Goal: Task Accomplishment & Management: Manage account settings

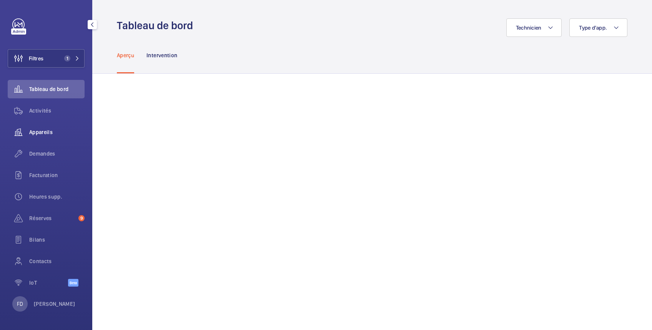
click at [36, 131] on span "Appareils" at bounding box center [56, 132] width 55 height 8
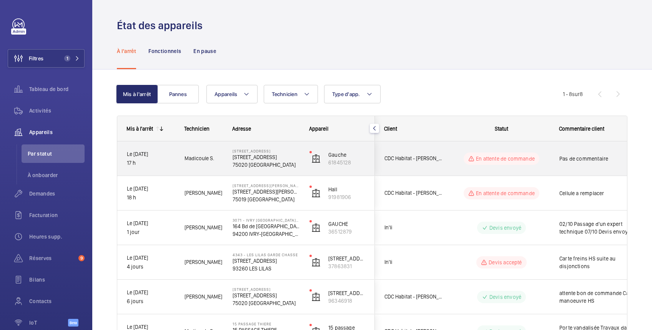
click at [548, 157] on wm-front-pills-cell "En attente de commande" at bounding box center [502, 159] width 96 height 12
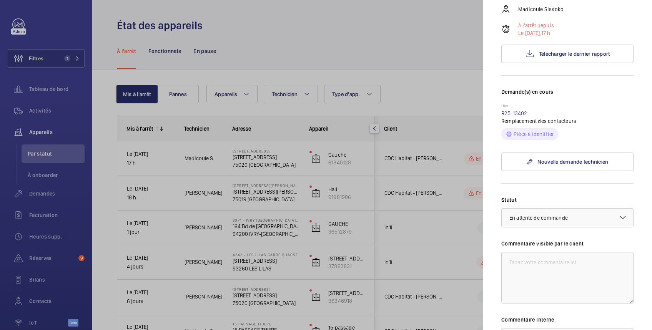
scroll to position [137, 0]
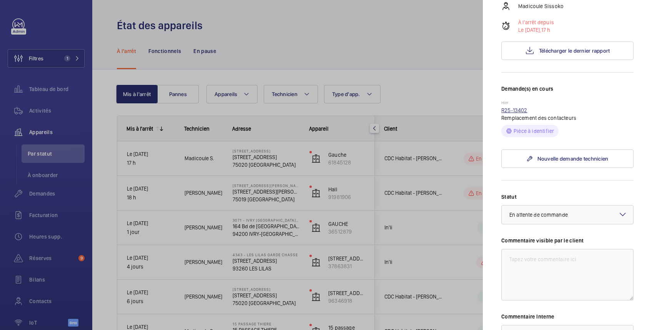
click at [517, 110] on link "R25-13402" at bounding box center [514, 110] width 26 height 6
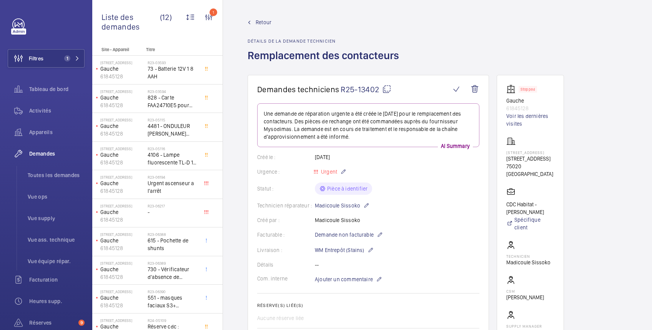
click at [370, 87] on span "R25-13402" at bounding box center [366, 90] width 51 height 10
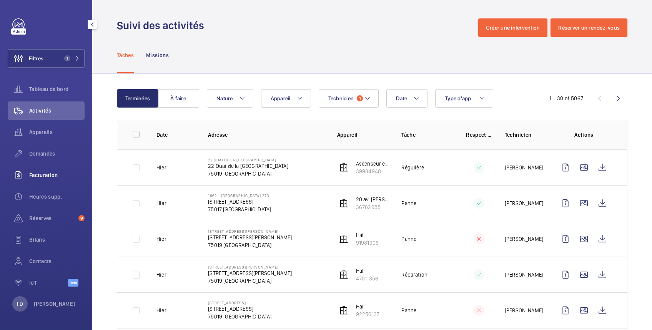
click at [37, 175] on span "Facturation" at bounding box center [56, 176] width 55 height 8
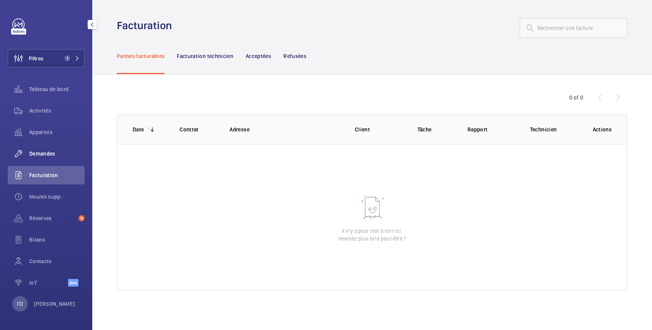
click at [52, 154] on span "Demandes" at bounding box center [56, 154] width 55 height 8
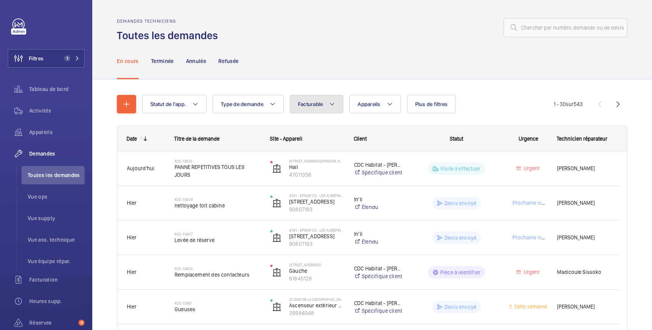
click at [309, 103] on span "Facturable" at bounding box center [310, 104] width 25 height 6
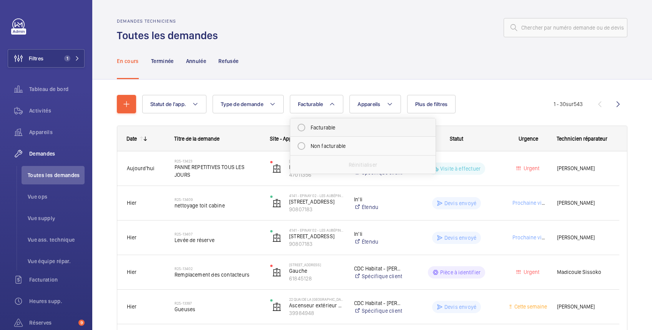
click at [310, 128] on mat-radio-button "Facturable" at bounding box center [363, 127] width 138 height 15
radio input "true"
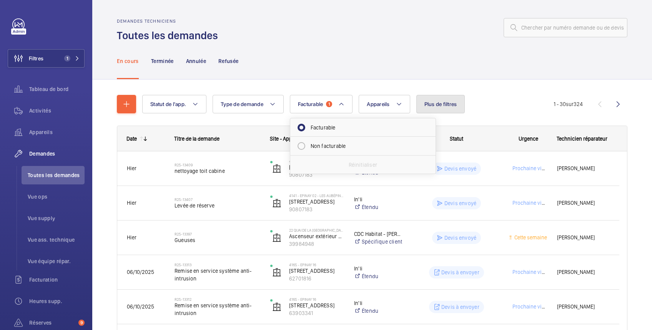
click at [446, 102] on span "Plus de filtres" at bounding box center [441, 104] width 33 height 6
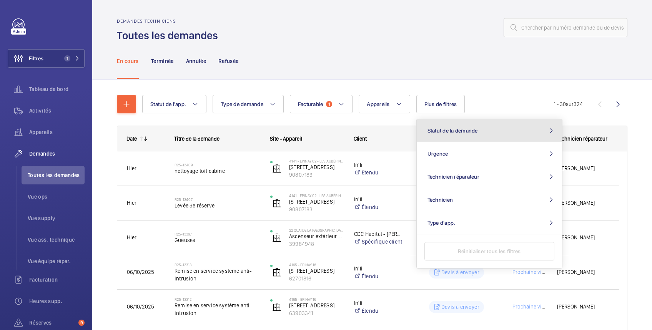
click at [452, 131] on span "Statut de la demande" at bounding box center [453, 131] width 50 height 6
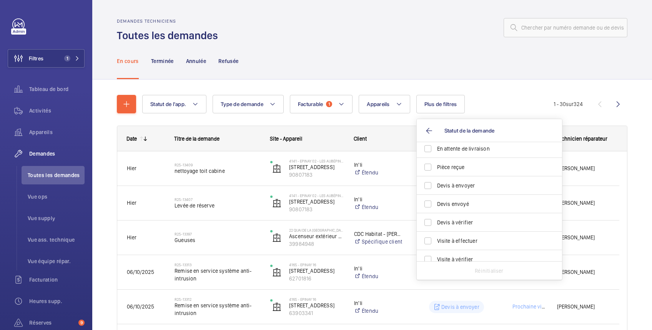
scroll to position [102, 0]
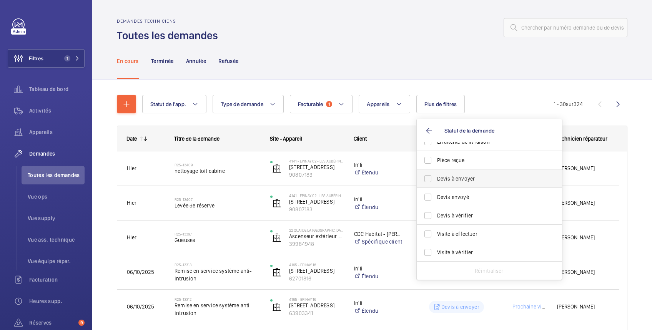
click at [473, 178] on span "Devis à envoyer" at bounding box center [490, 179] width 106 height 8
click at [436, 178] on input "Devis à envoyer" at bounding box center [427, 178] width 15 height 15
checkbox input "true"
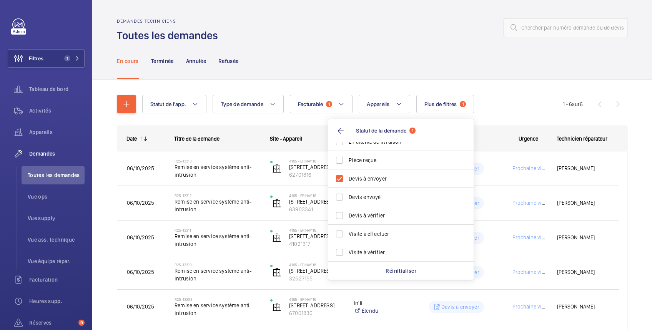
click at [409, 62] on div "En cours Terminée Annulée Refusée" at bounding box center [372, 61] width 511 height 37
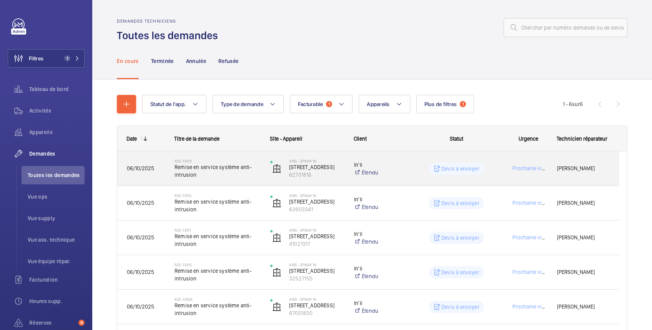
scroll to position [66, 0]
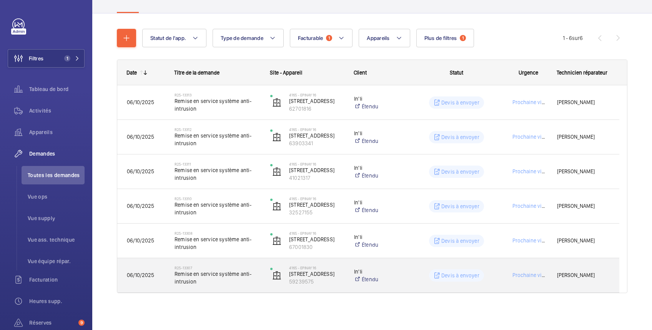
click at [411, 276] on div "Devis à envoyer" at bounding box center [452, 276] width 95 height 28
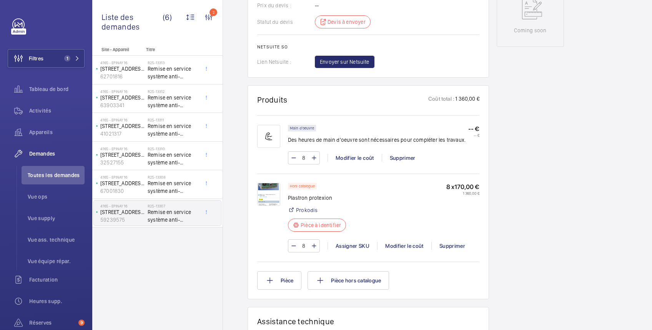
scroll to position [410, 0]
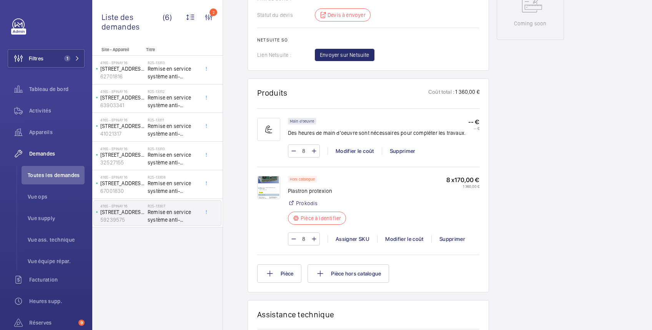
click at [273, 187] on img at bounding box center [268, 187] width 23 height 23
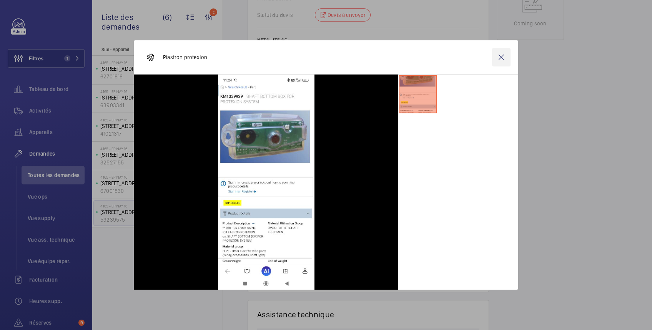
click at [503, 58] on wm-front-icon-button at bounding box center [501, 57] width 18 height 18
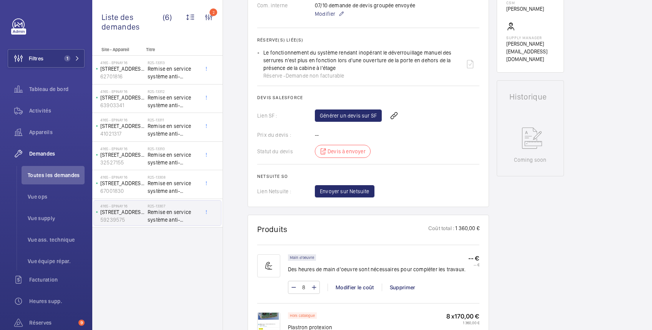
scroll to position [0, 0]
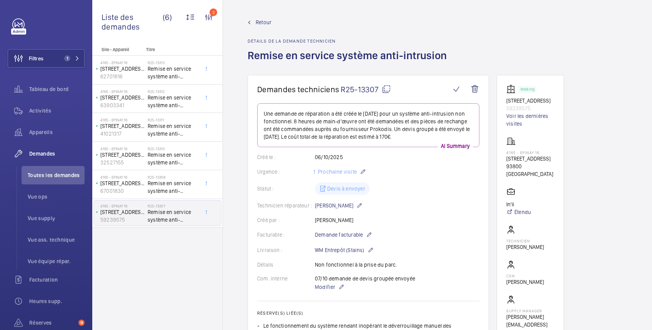
click at [262, 20] on span "Retour" at bounding box center [264, 22] width 16 height 8
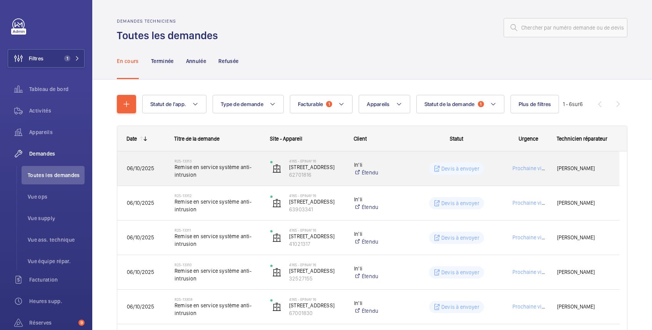
click at [409, 168] on div "Devis à envoyer" at bounding box center [452, 169] width 95 height 28
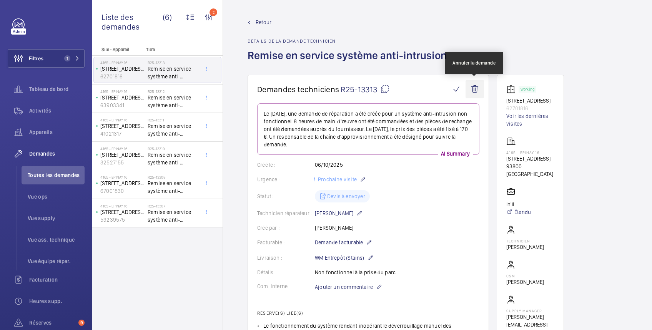
click at [478, 89] on wm-front-icon-button at bounding box center [475, 89] width 18 height 18
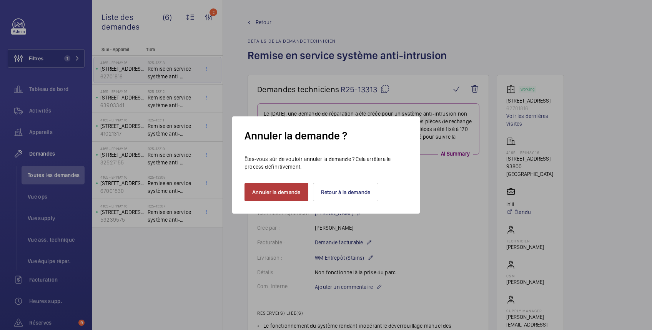
click at [275, 188] on button "Annuler la demande" at bounding box center [277, 192] width 64 height 18
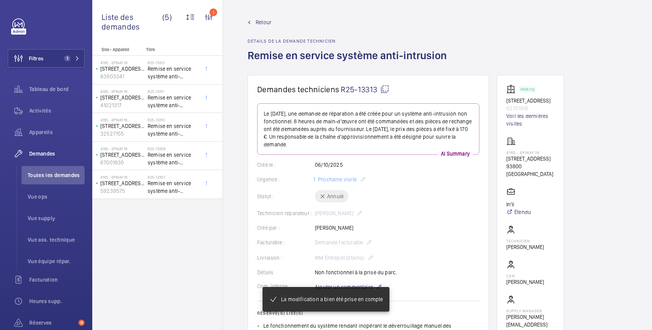
click at [258, 22] on span "Retour" at bounding box center [264, 22] width 16 height 8
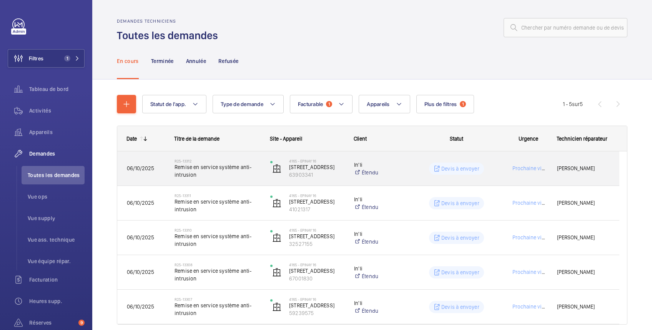
click at [411, 167] on div "Devis à envoyer" at bounding box center [452, 169] width 95 height 28
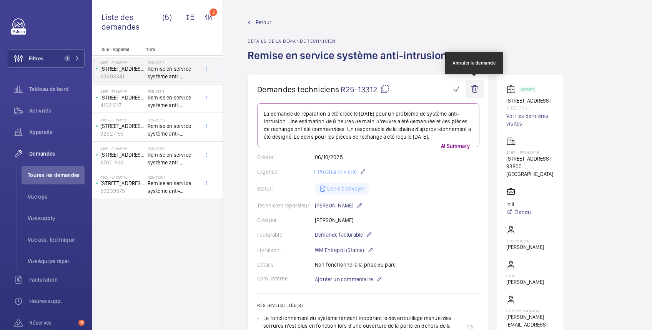
click at [474, 86] on wm-front-icon-button at bounding box center [475, 89] width 18 height 18
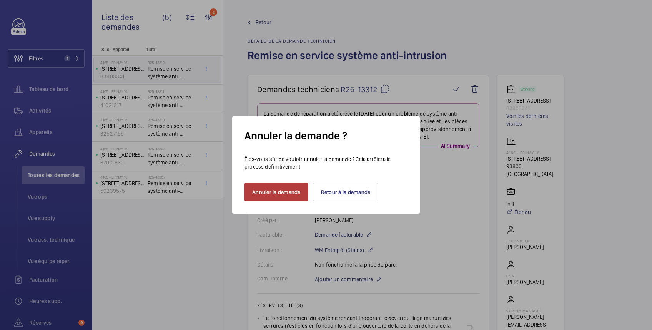
click at [296, 194] on button "Annuler la demande" at bounding box center [277, 192] width 64 height 18
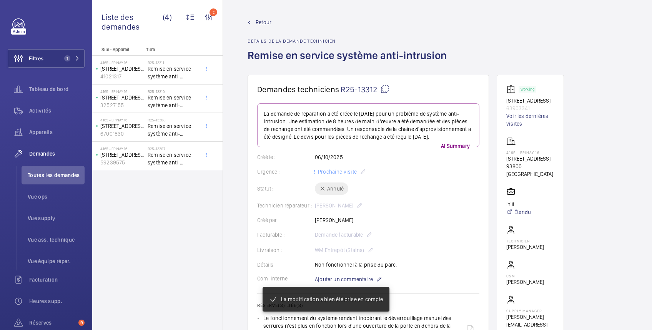
click at [264, 25] on span "Retour" at bounding box center [264, 22] width 16 height 8
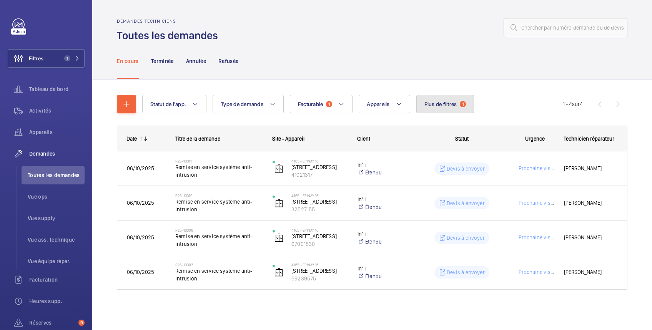
click at [443, 104] on span "Plus de filtres" at bounding box center [441, 104] width 33 height 6
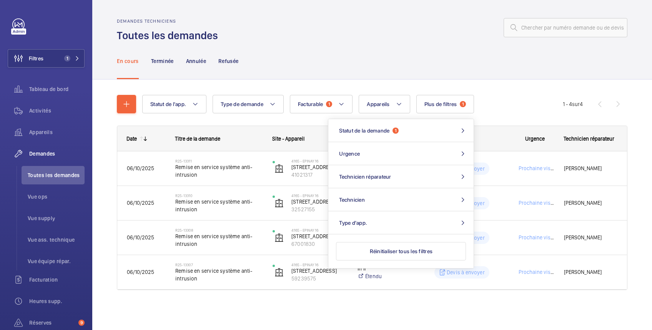
click at [346, 48] on div "En cours Terminée Annulée Refusée" at bounding box center [372, 61] width 511 height 37
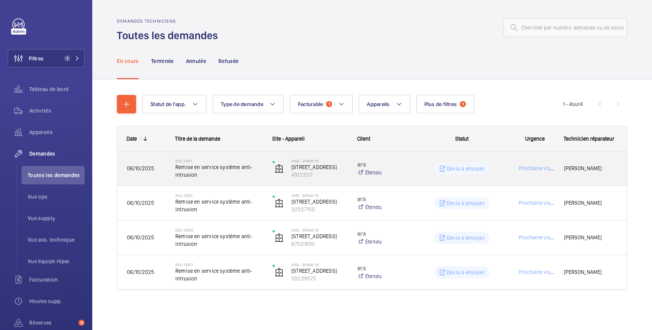
click at [410, 170] on div "Devis à envoyer" at bounding box center [457, 169] width 97 height 28
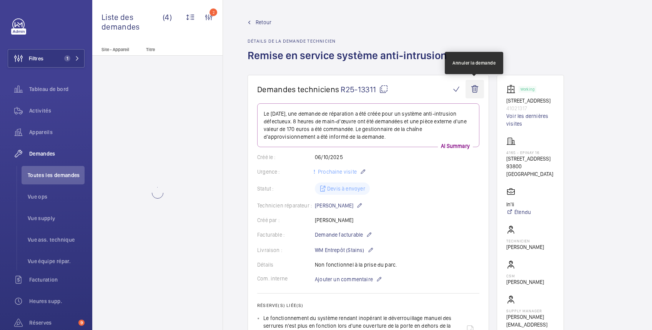
click at [477, 89] on wm-front-icon-button at bounding box center [475, 89] width 18 height 18
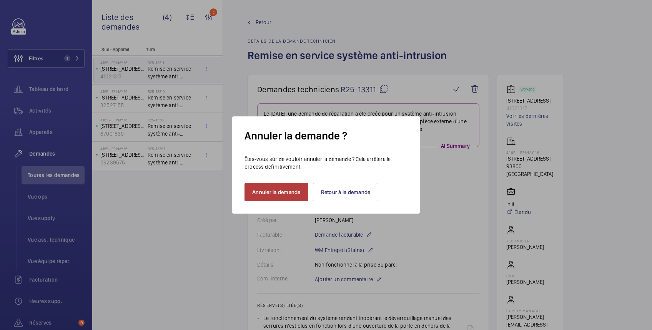
click at [277, 194] on button "Annuler la demande" at bounding box center [277, 192] width 64 height 18
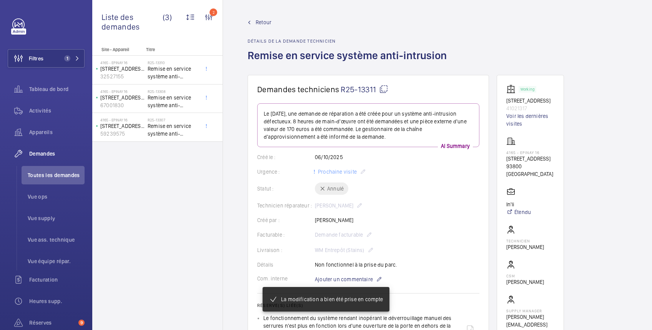
click at [458, 27] on div "Retour Détails de la demande technicien Remise en service système anti-intrusion" at bounding box center [438, 46] width 380 height 57
click at [264, 22] on span "Retour" at bounding box center [264, 22] width 16 height 8
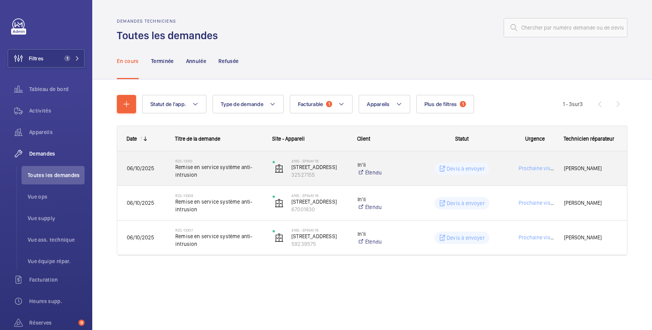
click at [424, 172] on wm-front-pills-cell "Devis à envoyer" at bounding box center [461, 169] width 87 height 12
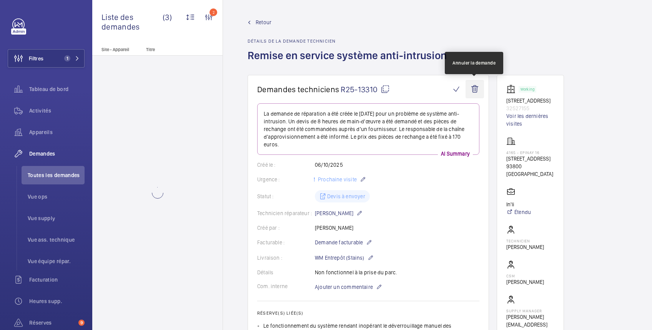
click at [474, 91] on wm-front-icon-button at bounding box center [475, 89] width 18 height 18
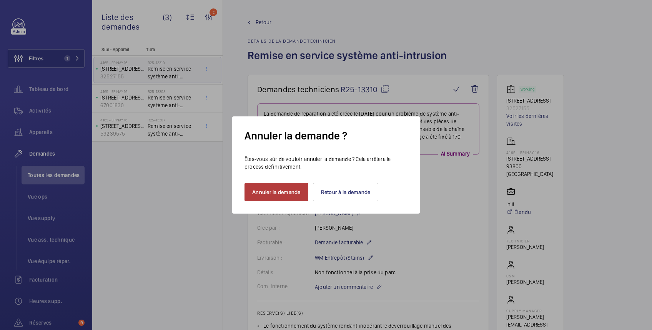
click at [290, 187] on button "Annuler la demande" at bounding box center [277, 192] width 64 height 18
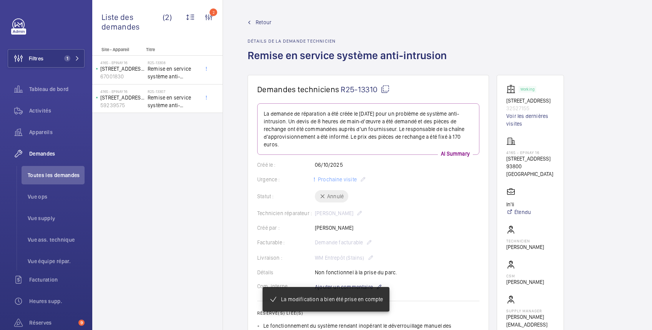
click at [263, 23] on span "Retour" at bounding box center [264, 22] width 16 height 8
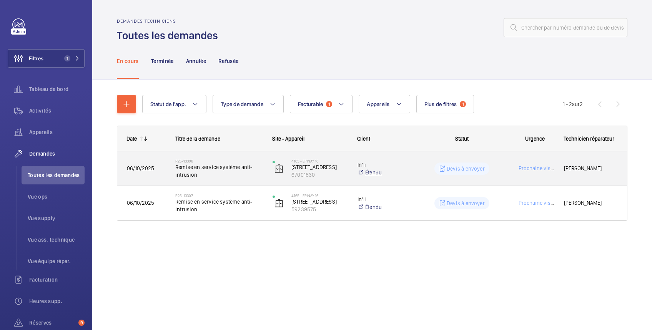
click at [400, 172] on link "Étendu" at bounding box center [383, 173] width 51 height 8
click at [417, 163] on div "Devis à envoyer" at bounding box center [457, 169] width 97 height 28
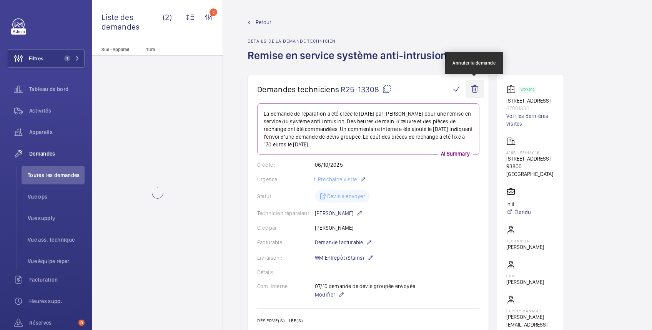
click at [474, 85] on wm-front-icon-button at bounding box center [475, 89] width 18 height 18
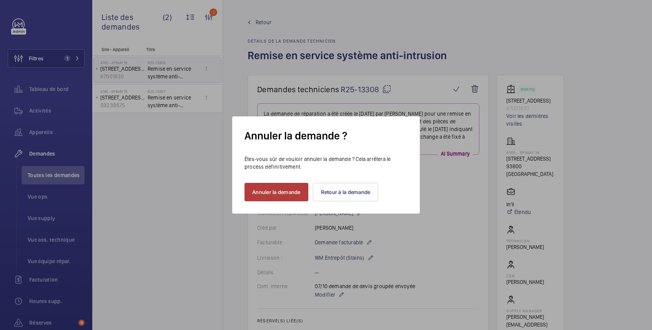
click at [293, 190] on button "Annuler la demande" at bounding box center [277, 192] width 64 height 18
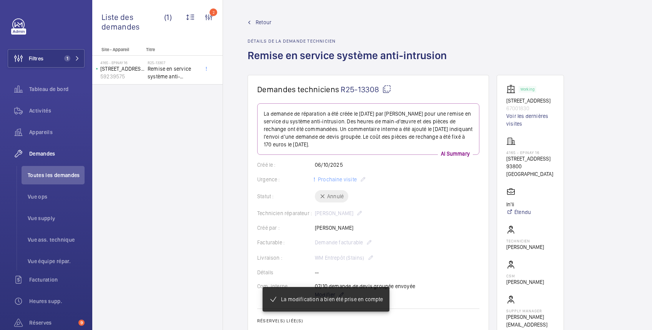
click at [510, 22] on div "Retour Détails de la demande technicien Remise en service système anti-intrusion" at bounding box center [438, 46] width 380 height 57
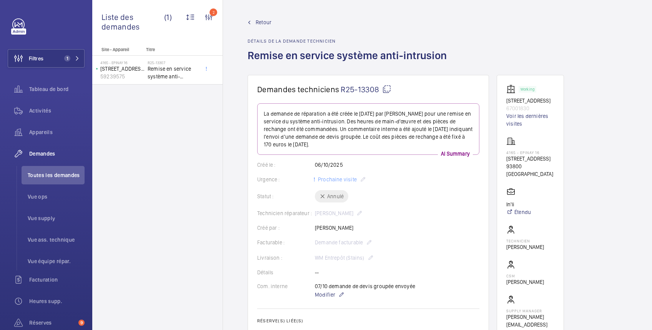
click at [267, 22] on span "Retour" at bounding box center [264, 22] width 16 height 8
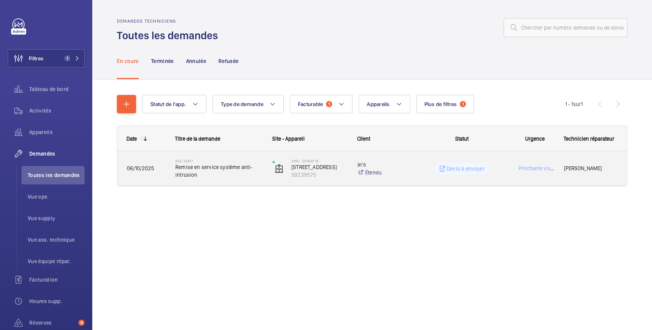
click at [419, 172] on wm-front-pills-cell "Devis à envoyer" at bounding box center [461, 169] width 87 height 12
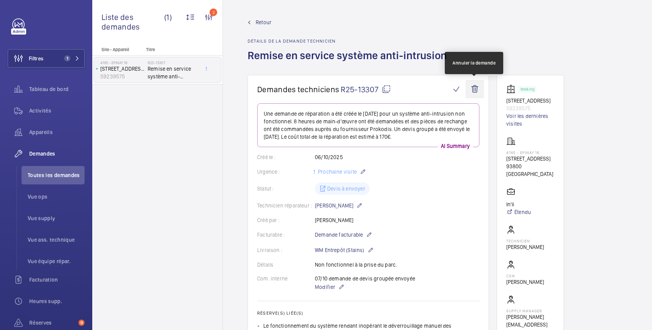
click at [472, 87] on wm-front-icon-button at bounding box center [475, 89] width 18 height 18
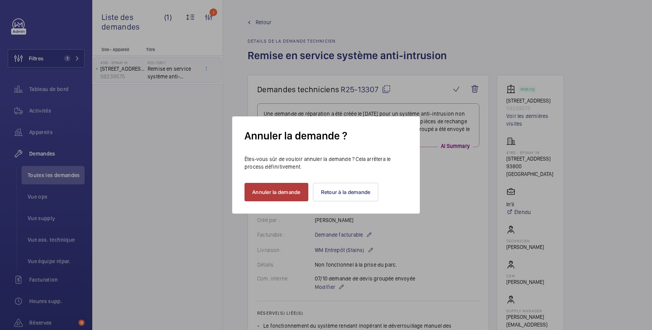
click at [289, 192] on button "Annuler la demande" at bounding box center [277, 192] width 64 height 18
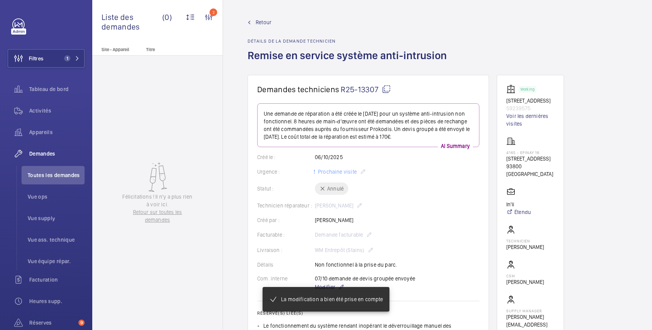
click at [603, 27] on div "Retour Détails de la demande technicien Remise en service système anti-intrusion" at bounding box center [438, 46] width 380 height 57
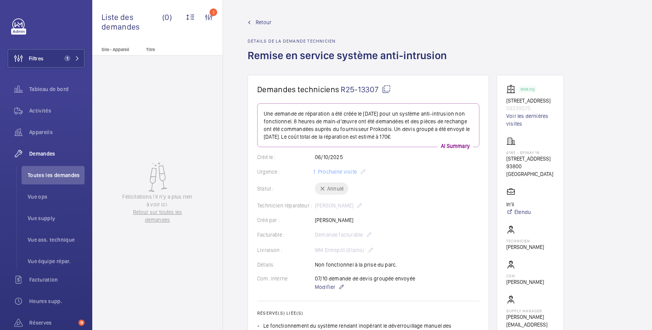
click at [620, 26] on wm-front-admin-header "Retour Détails de la demande technicien Remise en service système anti-intrusion" at bounding box center [437, 37] width 429 height 75
click at [263, 25] on span "Retour" at bounding box center [264, 22] width 16 height 8
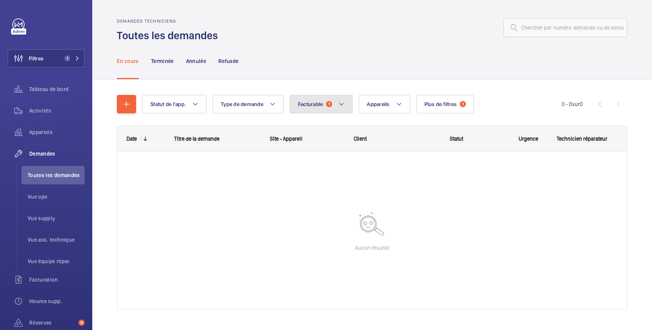
click at [310, 103] on span "Facturable" at bounding box center [310, 104] width 25 height 6
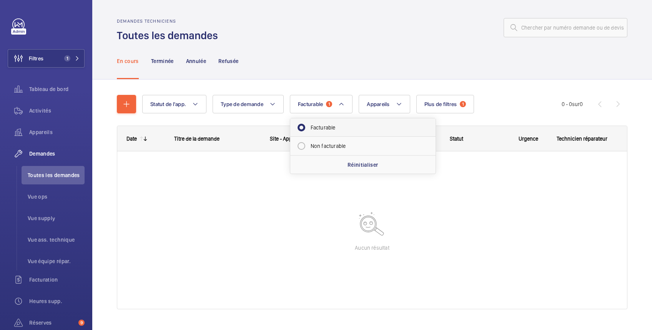
drag, startPoint x: 314, startPoint y: 130, endPoint x: 322, endPoint y: 120, distance: 12.9
click at [315, 130] on mat-radio-button "Facturable" at bounding box center [363, 127] width 138 height 15
radio input "false"
click at [375, 35] on div at bounding box center [425, 27] width 405 height 18
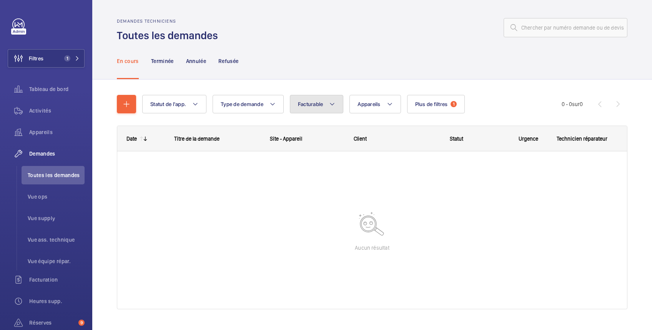
drag, startPoint x: 317, startPoint y: 105, endPoint x: 333, endPoint y: 99, distance: 17.3
click at [318, 105] on span "Facturable" at bounding box center [310, 104] width 25 height 6
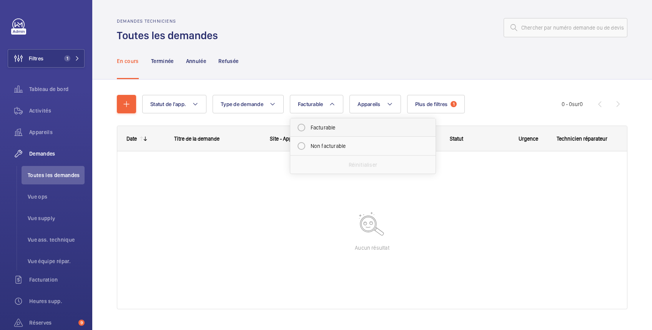
click at [300, 128] on mat-radio-button "Facturable" at bounding box center [363, 127] width 138 height 15
radio input "true"
click at [433, 16] on wm-front-admin-header "Demandes techniciens Toutes les demandes" at bounding box center [372, 21] width 560 height 43
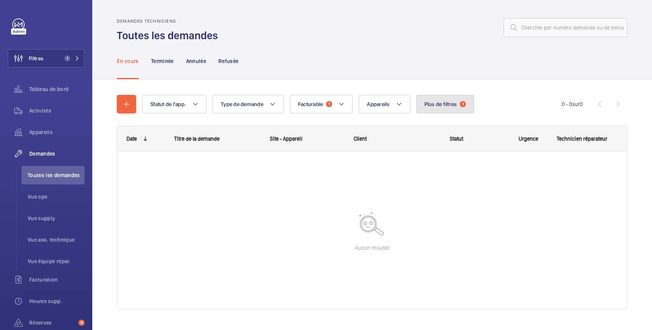
click at [438, 103] on span "Plus de filtres" at bounding box center [441, 104] width 33 height 6
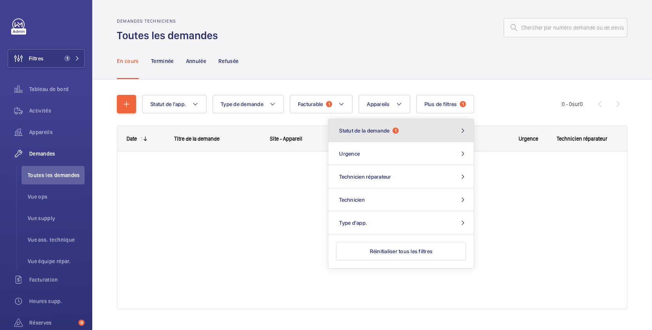
click at [418, 131] on button "Statut de la demande 1" at bounding box center [400, 130] width 145 height 23
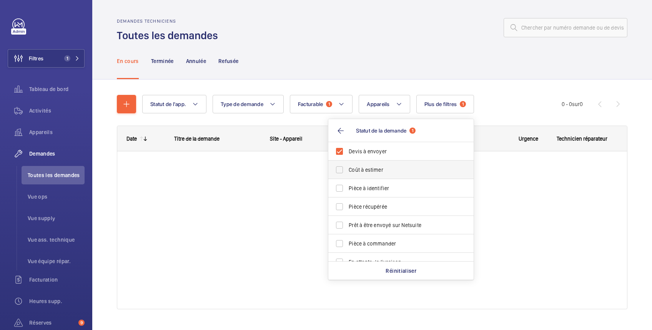
click at [400, 173] on span "Coût à estimer" at bounding box center [402, 170] width 106 height 8
click at [347, 173] on input "Coût à estimer" at bounding box center [339, 169] width 15 height 15
checkbox input "true"
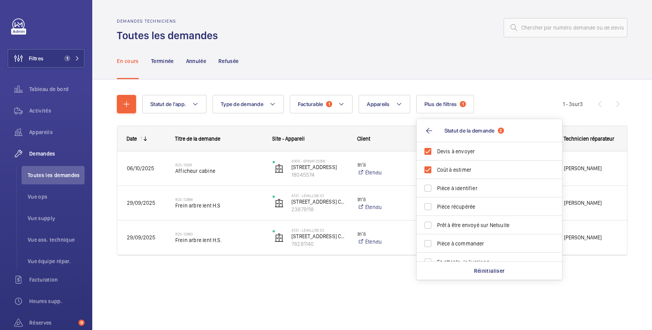
click at [397, 46] on div "En cours Terminée Annulée Refusée" at bounding box center [372, 61] width 511 height 37
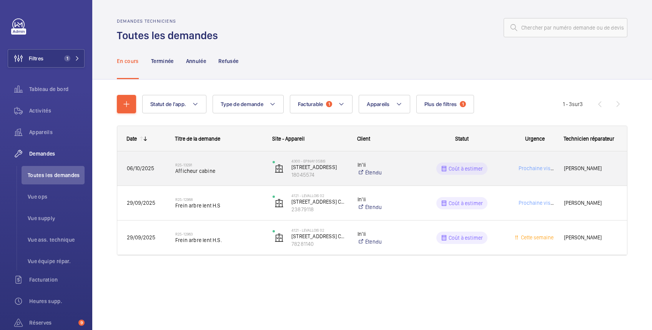
click at [416, 168] on div "Coût à estimer" at bounding box center [457, 169] width 97 height 28
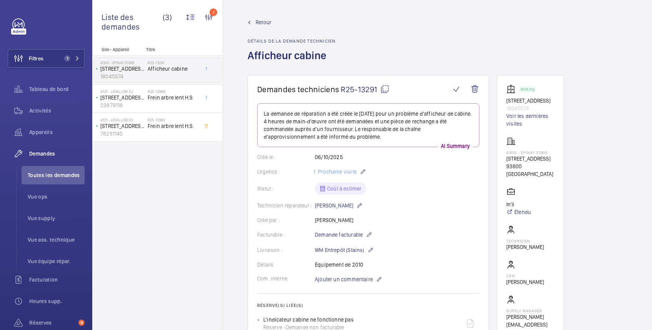
click at [265, 22] on span "Retour" at bounding box center [264, 22] width 16 height 8
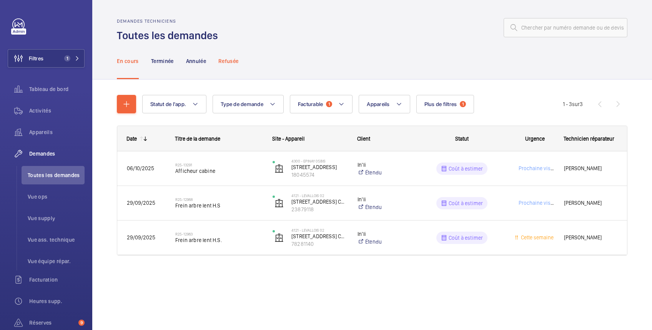
click at [228, 62] on p "Refusée" at bounding box center [228, 61] width 20 height 8
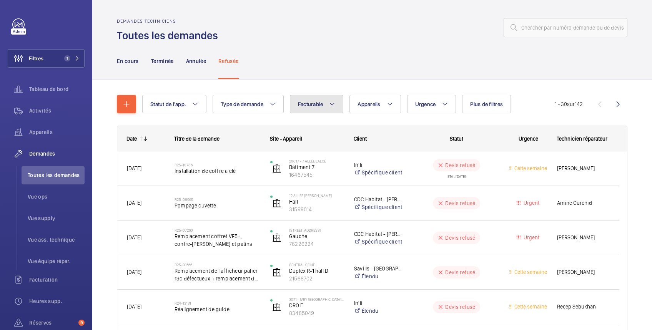
click at [320, 105] on span "Facturable" at bounding box center [310, 104] width 25 height 6
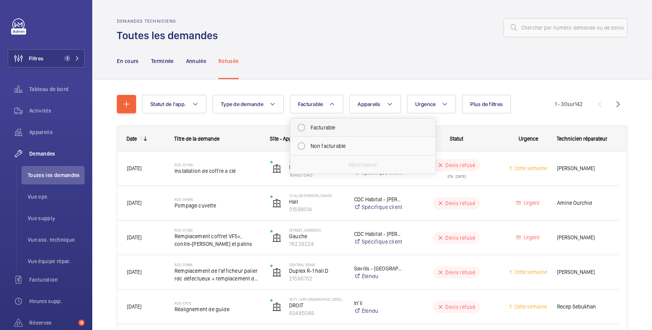
click at [321, 125] on mat-radio-button "Facturable" at bounding box center [363, 127] width 138 height 15
radio input "true"
click at [489, 103] on span "Plus de filtres" at bounding box center [496, 104] width 33 height 6
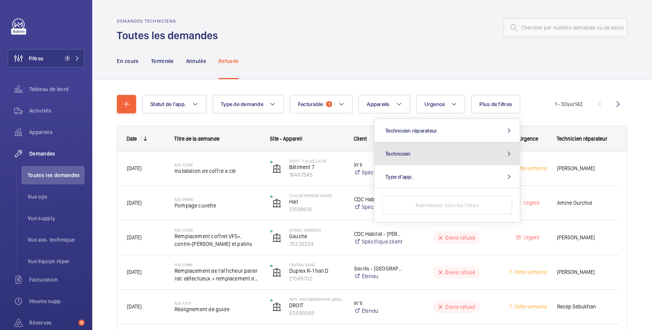
click at [459, 158] on button "Technicien" at bounding box center [447, 153] width 145 height 23
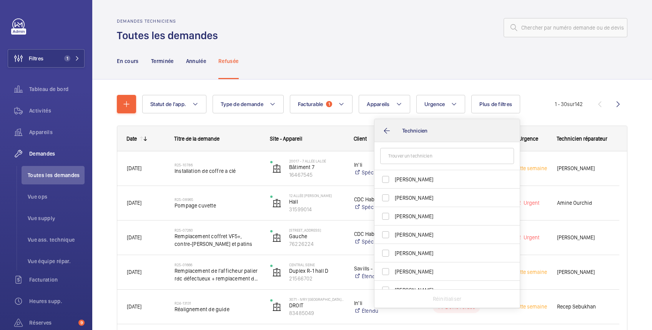
click at [459, 158] on input "text" at bounding box center [447, 156] width 134 height 16
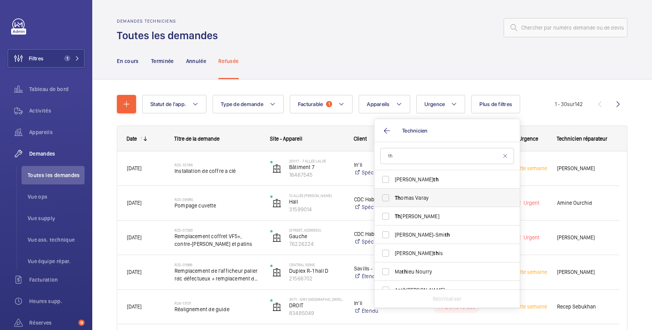
type input "th"
click at [459, 199] on span "Th omas Varay" at bounding box center [448, 198] width 106 height 8
click at [393, 199] on input "Th omas Varay" at bounding box center [385, 197] width 15 height 15
checkbox input "true"
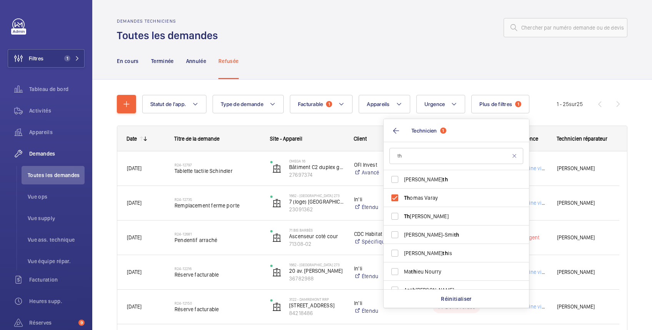
click at [444, 74] on div "En cours Terminée Annulée Refusée" at bounding box center [372, 61] width 511 height 37
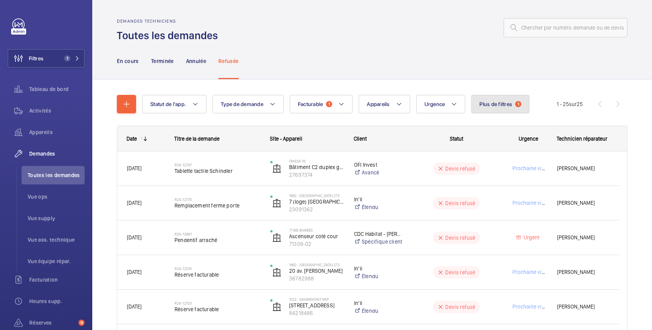
click at [493, 105] on span "Plus de filtres" at bounding box center [496, 104] width 33 height 6
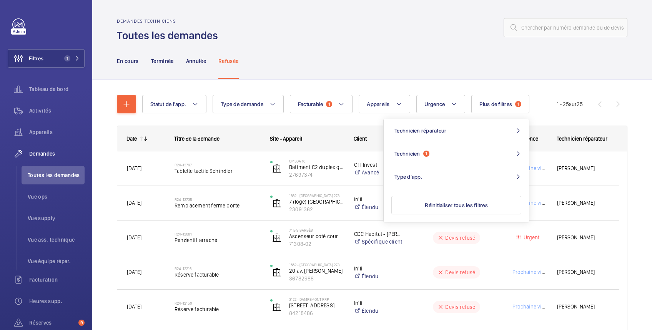
click at [439, 46] on div "En cours Terminée Annulée Refusée" at bounding box center [372, 61] width 511 height 37
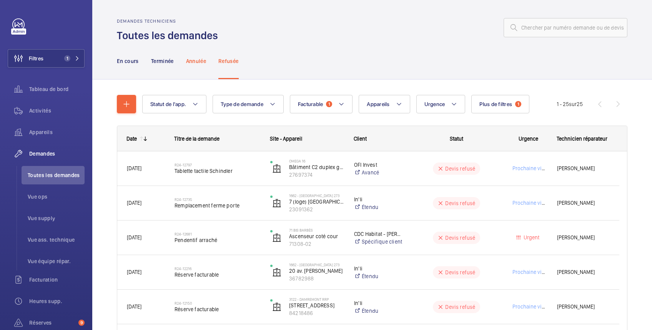
click at [200, 63] on p "Annulée" at bounding box center [196, 61] width 20 height 8
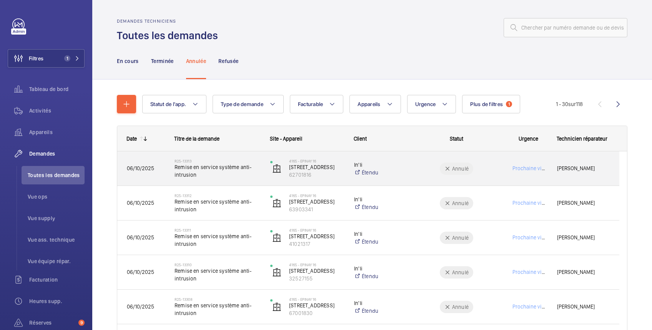
click at [425, 165] on wm-front-pills-cell "Annulé" at bounding box center [457, 169] width 86 height 12
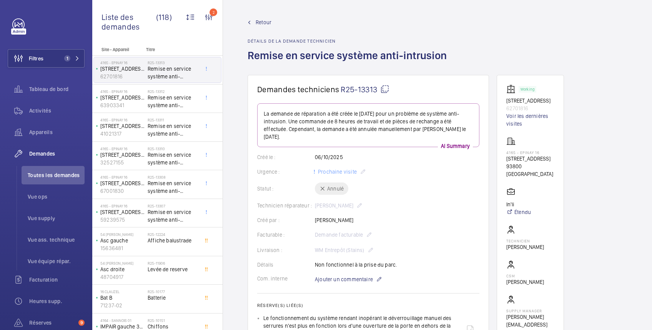
click at [262, 21] on span "Retour" at bounding box center [264, 22] width 16 height 8
